Goal: Task Accomplishment & Management: Manage account settings

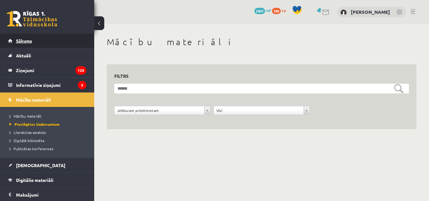
click at [21, 38] on link "Sākums" at bounding box center [47, 41] width 78 height 14
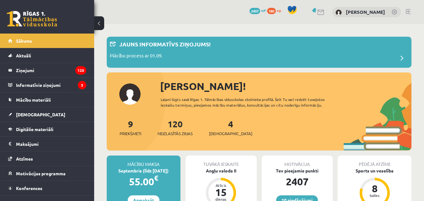
click at [407, 11] on link at bounding box center [408, 11] width 5 height 5
